Goal: Task Accomplishment & Management: Manage account settings

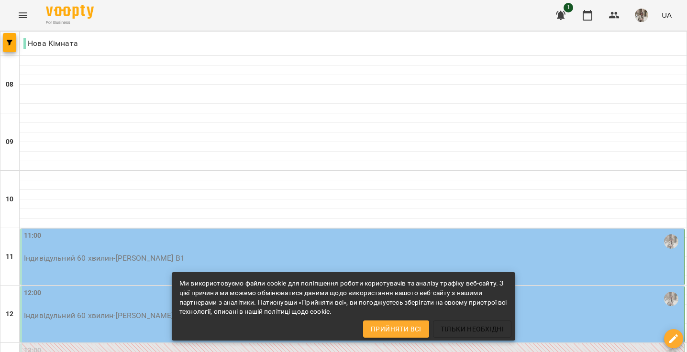
click at [403, 334] on span "Прийняти всі" at bounding box center [396, 328] width 51 height 11
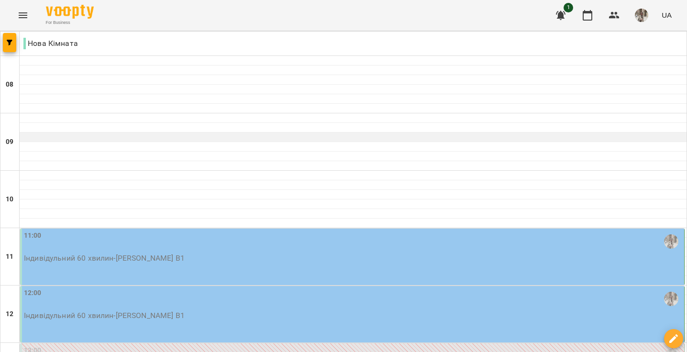
scroll to position [136, 0]
click at [124, 253] on p "Індивідульний 60 хвилин - [PERSON_NAME] В1" at bounding box center [353, 258] width 658 height 11
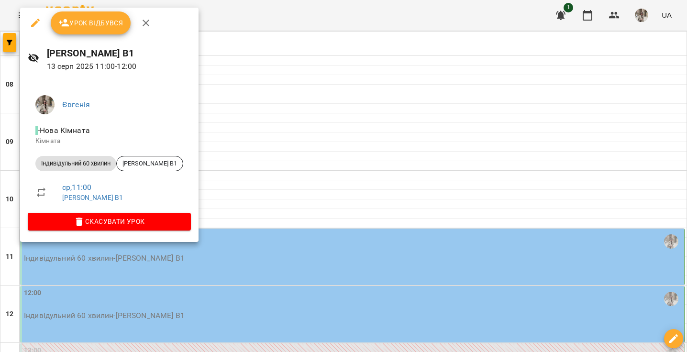
click at [101, 35] on div "Урок відбувся" at bounding box center [109, 23] width 178 height 31
click at [103, 23] on span "Урок відбувся" at bounding box center [90, 22] width 65 height 11
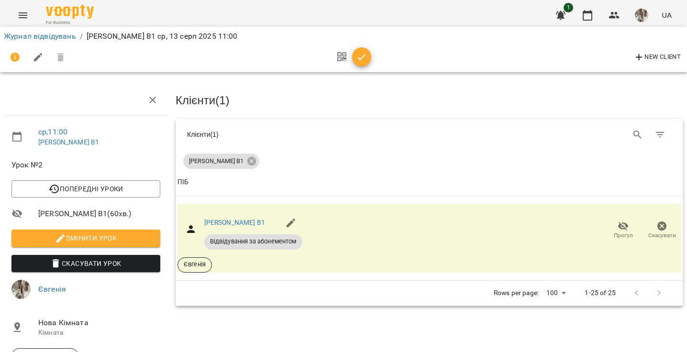
click at [365, 57] on icon "button" at bounding box center [361, 57] width 11 height 11
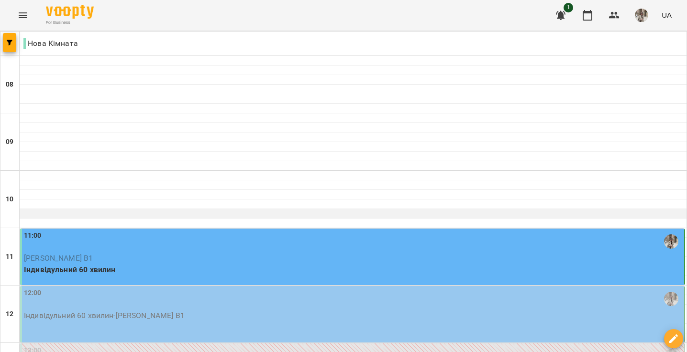
scroll to position [130, 0]
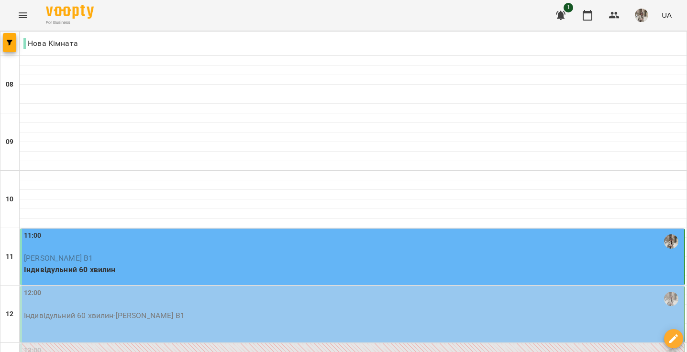
click at [120, 288] on div "12:00" at bounding box center [353, 299] width 658 height 22
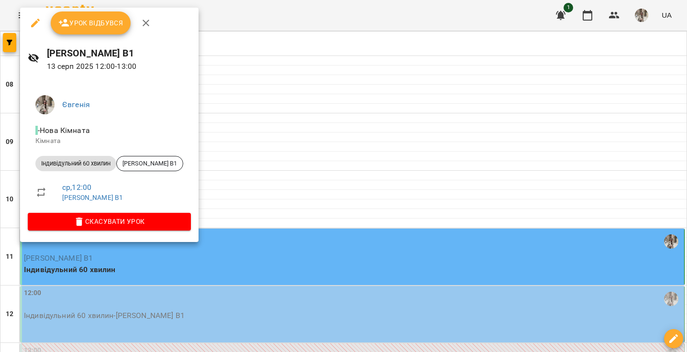
click at [89, 21] on span "Урок відбувся" at bounding box center [90, 22] width 65 height 11
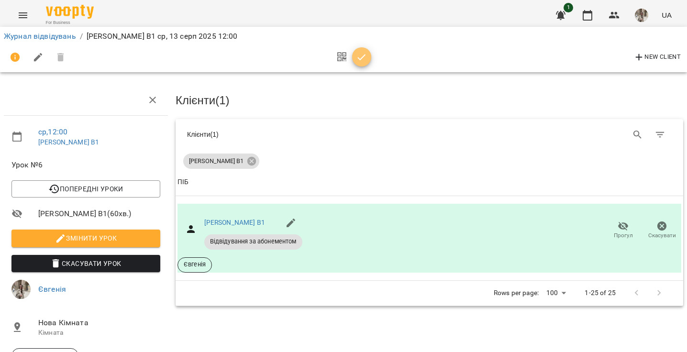
click at [364, 54] on icon "button" at bounding box center [361, 57] width 11 height 11
